Goal: Entertainment & Leisure: Consume media (video, audio)

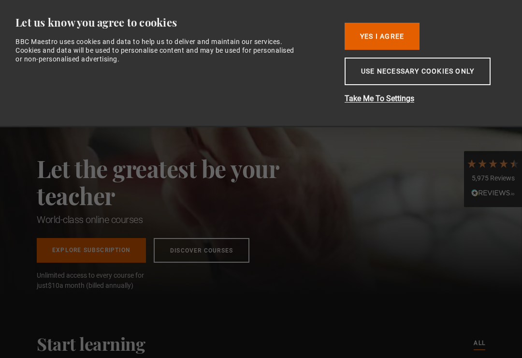
click at [397, 37] on button "Yes I Agree" at bounding box center [381, 36] width 75 height 27
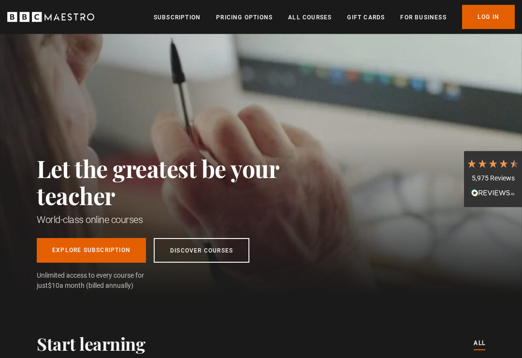
click at [504, 19] on link "Log In" at bounding box center [488, 17] width 53 height 24
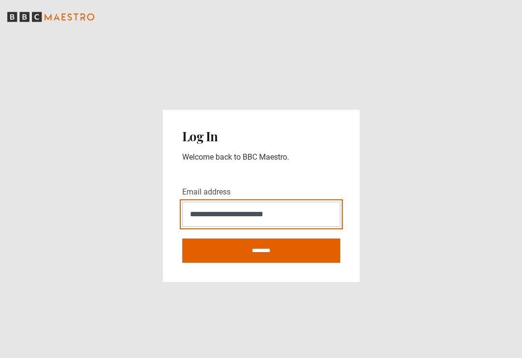
type input "**********"
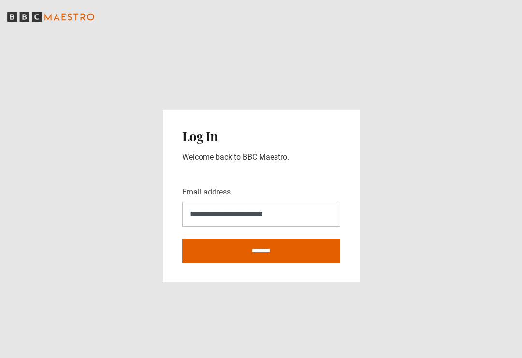
click at [284, 262] on input "********" at bounding box center [261, 250] width 158 height 24
type input "**********"
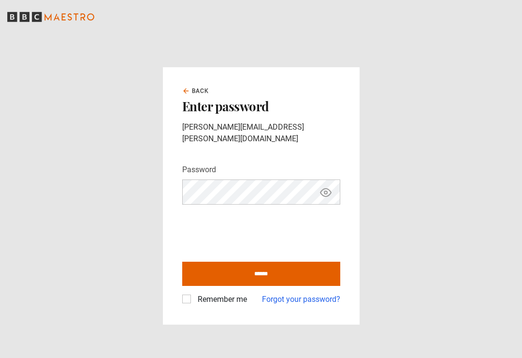
click at [333, 191] on button "Show password" at bounding box center [325, 192] width 16 height 17
click at [292, 283] on input "******" at bounding box center [261, 273] width 158 height 24
type input "**********"
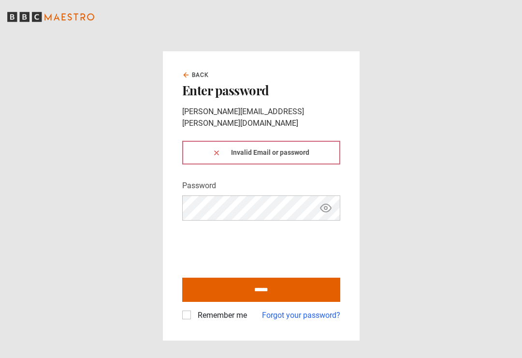
click at [320, 207] on icon "Show password" at bounding box center [326, 208] width 12 height 12
click at [283, 290] on input "******" at bounding box center [261, 289] width 158 height 24
type input "**********"
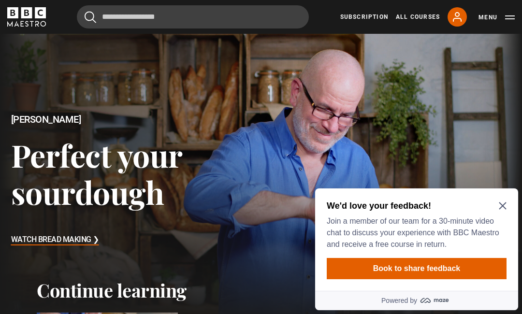
click at [500, 210] on icon "Close Maze Prompt" at bounding box center [503, 206] width 8 height 8
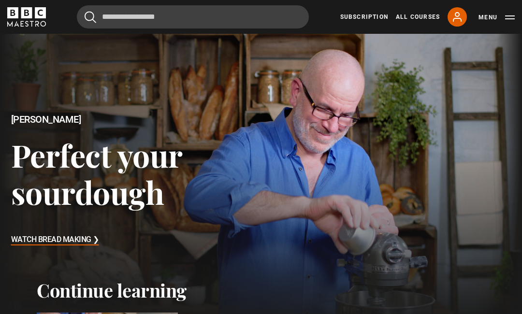
click at [499, 21] on button "Menu" at bounding box center [496, 18] width 36 height 10
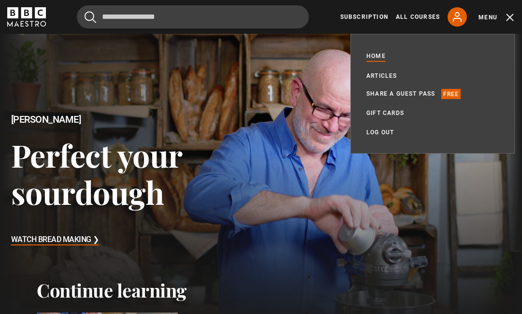
click at [275, 119] on div at bounding box center [261, 181] width 522 height 294
click at [372, 60] on link "Home" at bounding box center [375, 56] width 19 height 11
click at [500, 21] on button "Menu" at bounding box center [496, 18] width 36 height 10
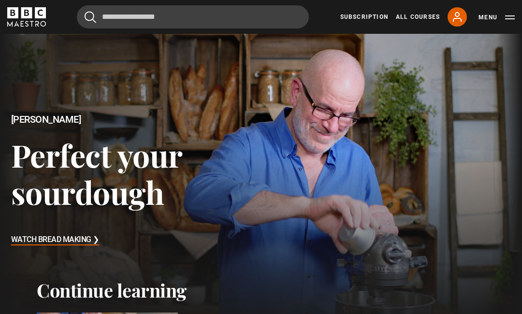
click at [518, 27] on div "Cancel Courses Previous courses Next courses Agatha Christie Writing 12 Related…" at bounding box center [261, 16] width 522 height 23
click at [507, 14] on button "Menu" at bounding box center [496, 18] width 36 height 10
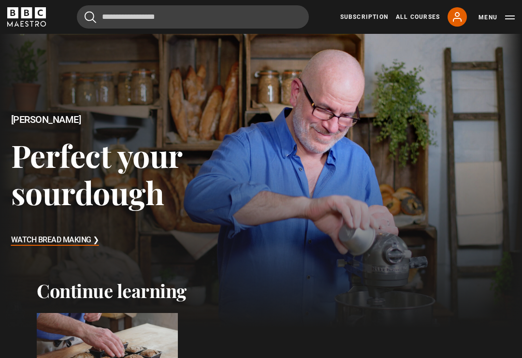
click at [373, 26] on div "Subscription All Courses My Account Search Menu" at bounding box center [427, 16] width 174 height 19
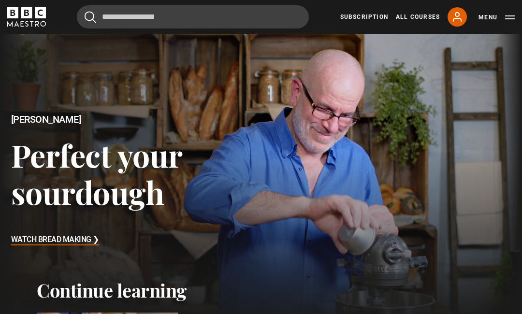
click at [362, 14] on link "Subscription" at bounding box center [364, 17] width 48 height 9
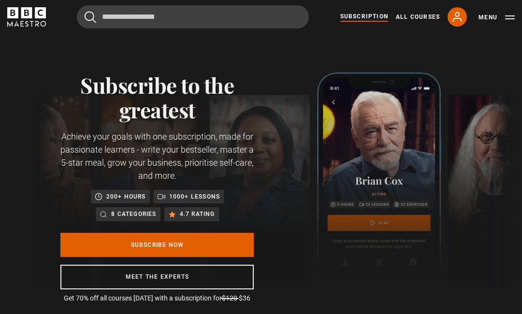
click at [458, 18] on icon at bounding box center [457, 17] width 8 height 9
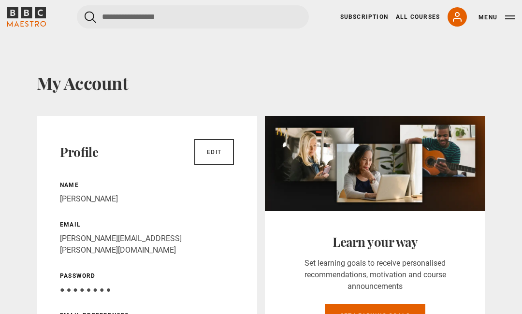
click at [507, 15] on button "Menu" at bounding box center [496, 18] width 36 height 10
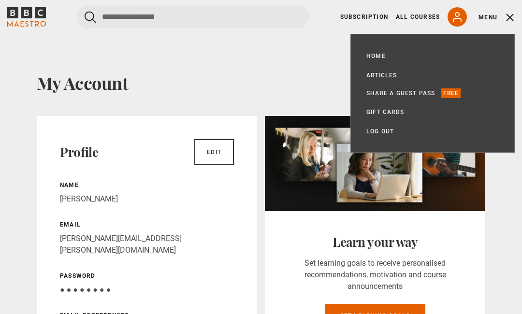
click at [380, 55] on link "Home" at bounding box center [375, 56] width 19 height 10
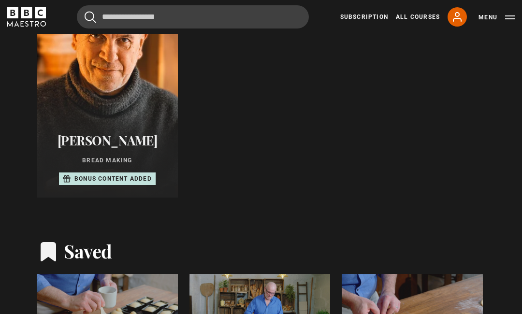
scroll to position [546, 0]
click at [135, 187] on div "Richard Bertinet Bread Making Bonus content added" at bounding box center [107, 160] width 141 height 76
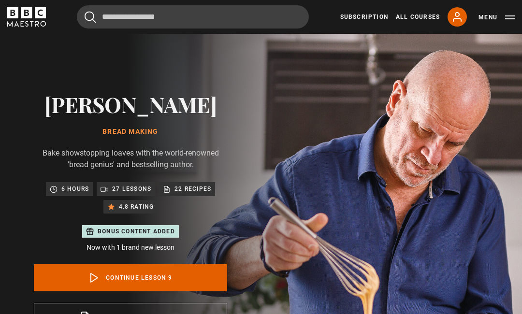
click at [158, 236] on div "Bonus content added" at bounding box center [130, 231] width 97 height 13
click at [171, 249] on p "Now with 1 brand new lesson" at bounding box center [130, 248] width 193 height 10
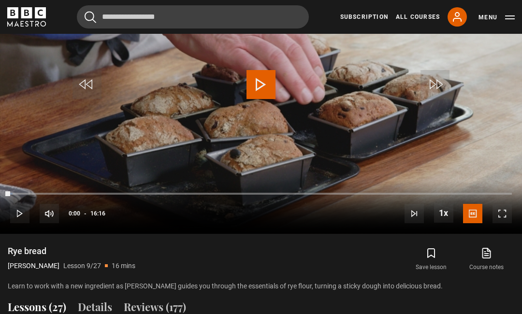
scroll to position [670, 0]
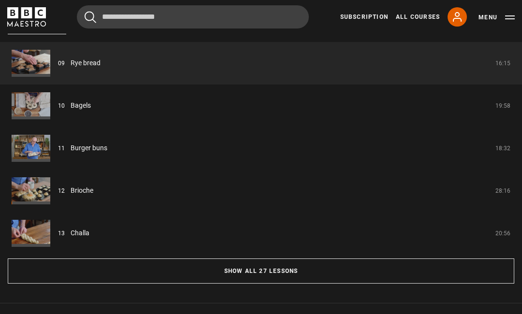
click at [287, 267] on button "Show all 27 lessons" at bounding box center [261, 271] width 506 height 25
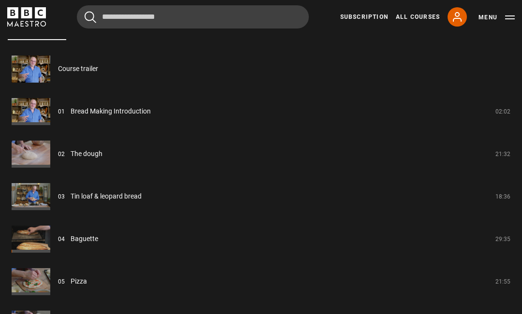
scroll to position [808, 0]
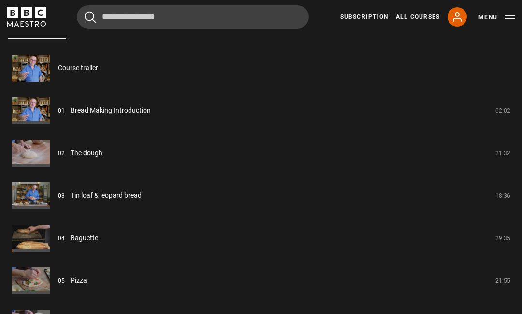
click at [87, 279] on link "Pizza" at bounding box center [79, 281] width 16 height 10
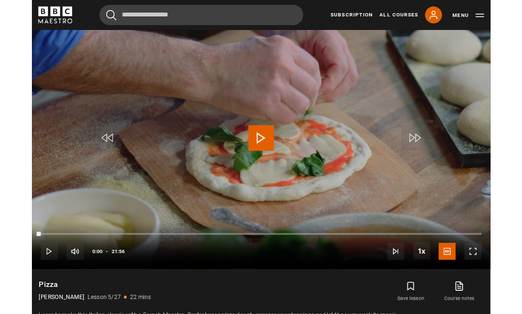
scroll to position [10, 0]
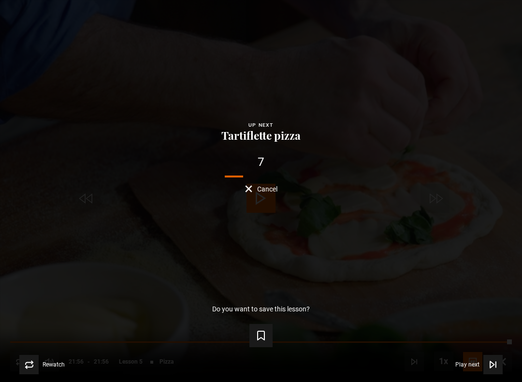
click at [23, 27] on div "Lesson Completed Up next Tartiflette pizza 7 Cancel Do you want to save this le…" at bounding box center [261, 191] width 522 height 382
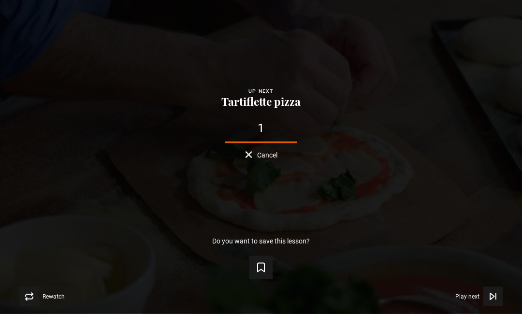
scroll to position [455, 0]
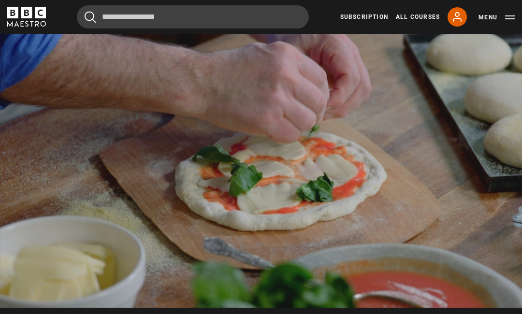
click at [277, 165] on button "Pause" at bounding box center [261, 158] width 34 height 43
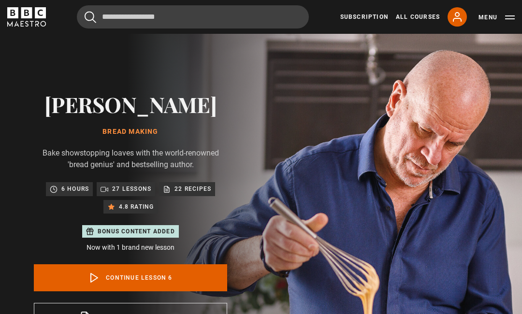
click at [136, 185] on p "27 lessons" at bounding box center [131, 189] width 39 height 10
click at [200, 189] on p "22 recipes" at bounding box center [192, 189] width 37 height 10
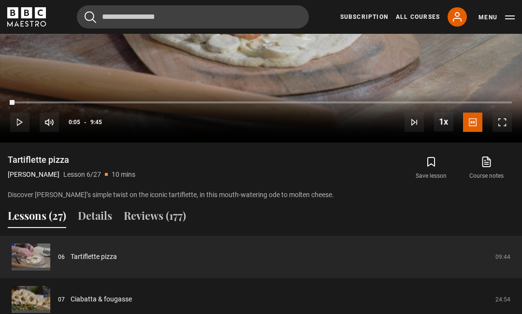
scroll to position [641, 0]
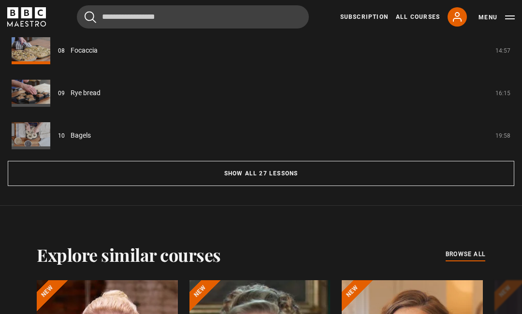
click at [290, 174] on button "Show all 27 lessons" at bounding box center [261, 173] width 506 height 25
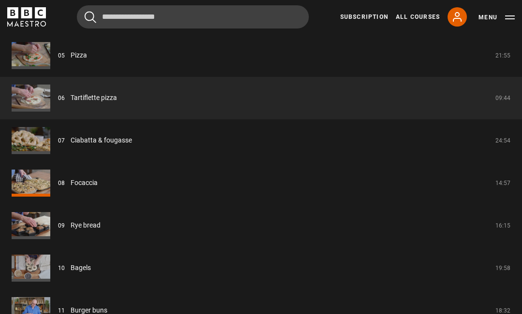
scroll to position [1012, 0]
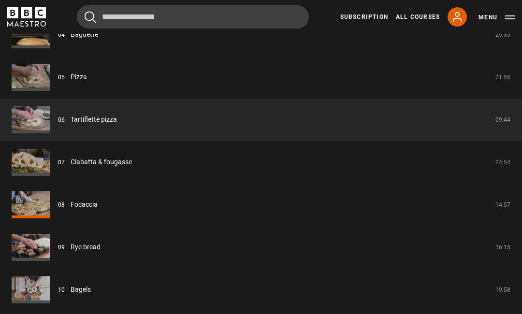
click at [97, 203] on link "Focaccia" at bounding box center [84, 205] width 27 height 10
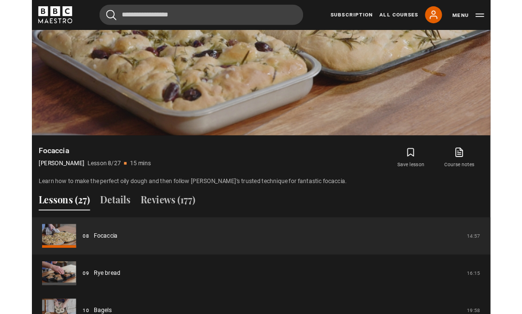
scroll to position [593, 0]
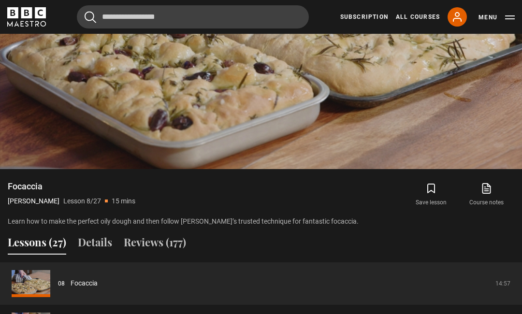
click at [302, 109] on video-js "Video Player is loading. Play Lesson Focaccia 10s Skip Back 10 seconds Pause 10…" at bounding box center [261, 22] width 522 height 294
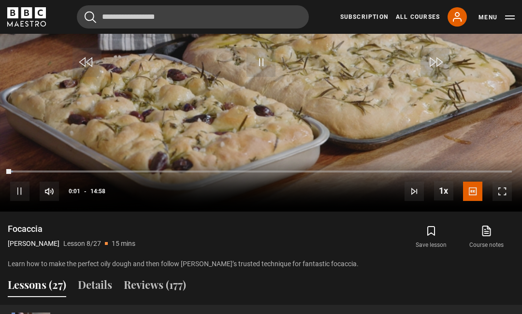
scroll to position [550, 0]
click at [492, 229] on icon at bounding box center [486, 232] width 12 height 12
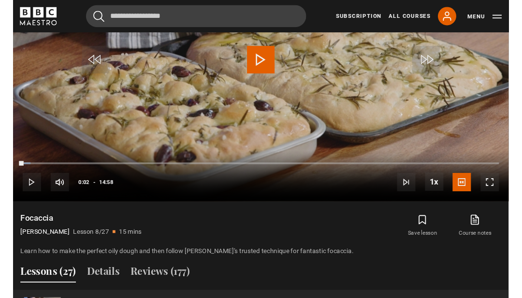
scroll to position [534, 0]
